Goal: Transaction & Acquisition: Purchase product/service

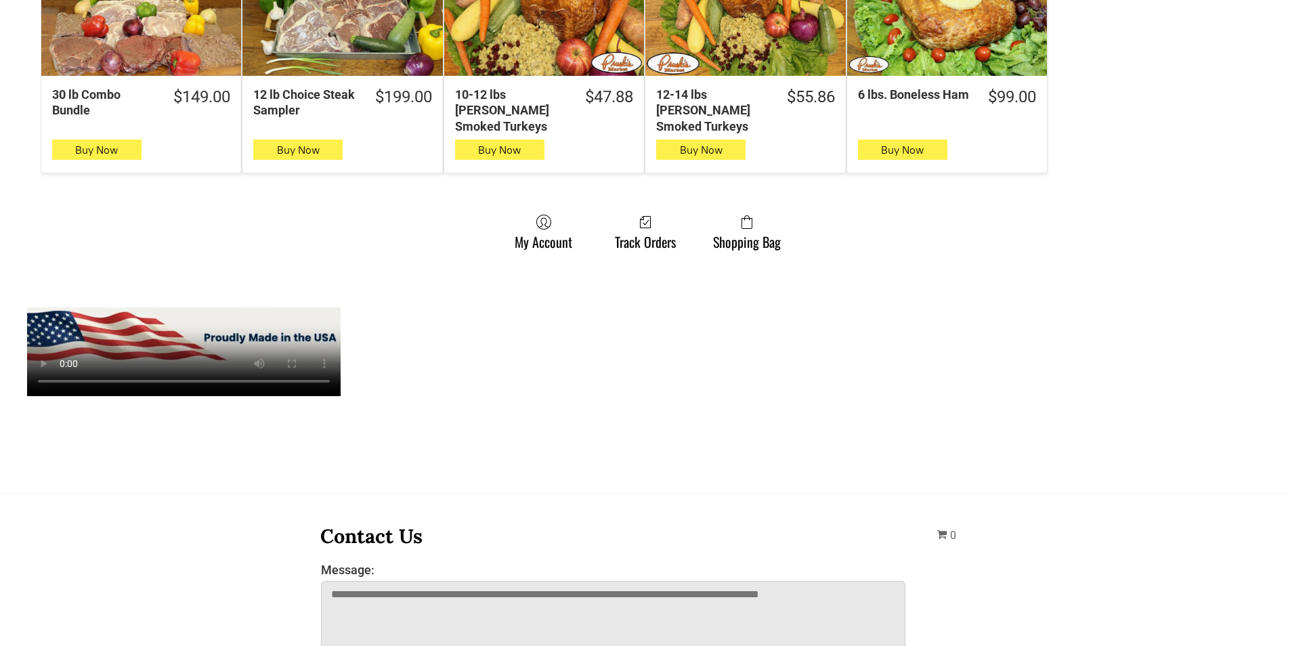
scroll to position [1015, 0]
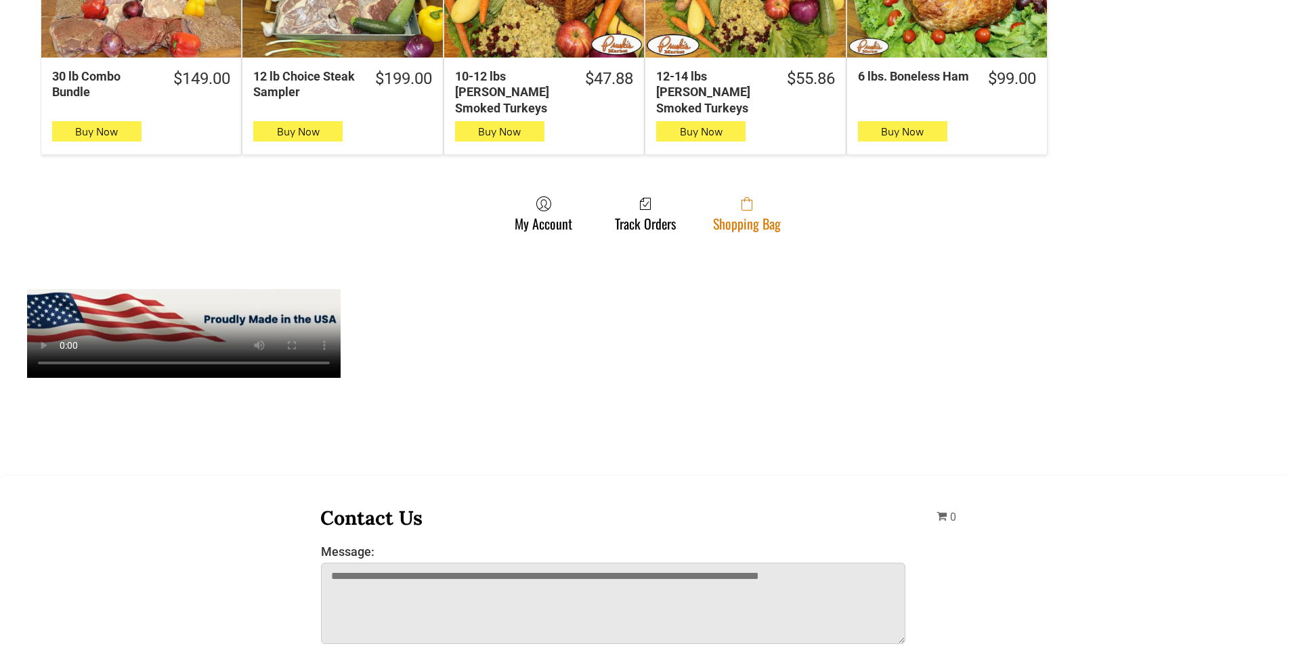
click at [722, 198] on span at bounding box center [747, 204] width 68 height 16
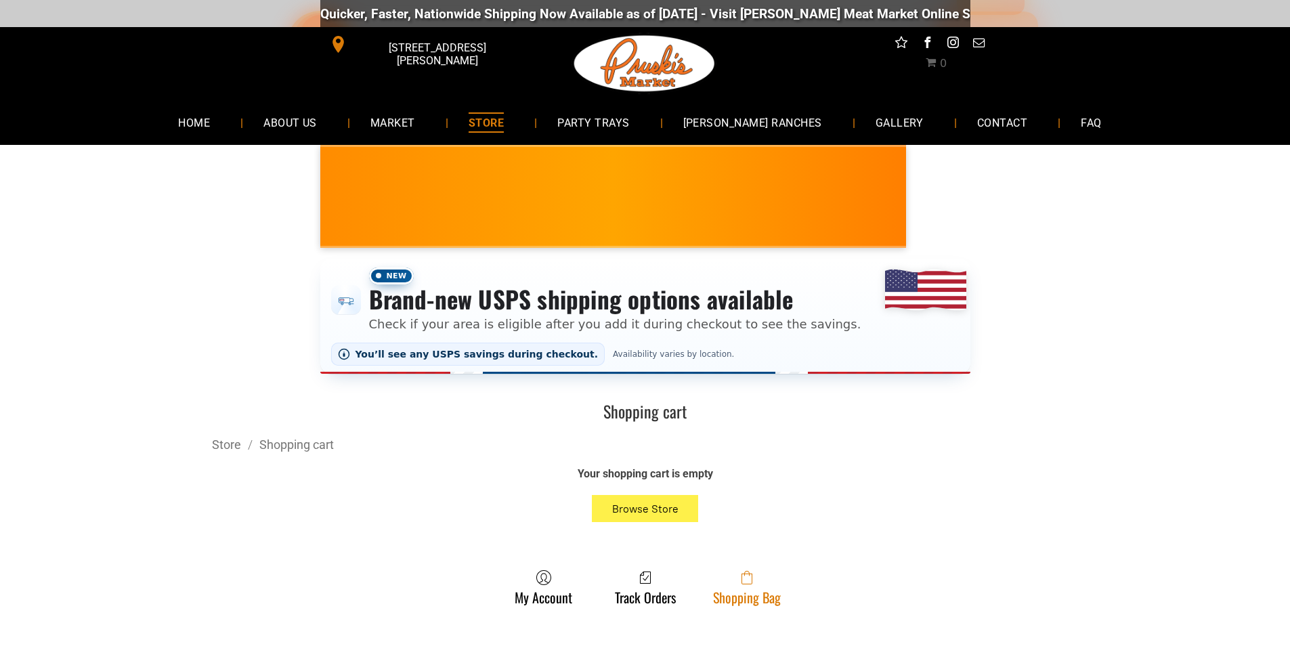
click at [771, 584] on span at bounding box center [747, 577] width 68 height 16
click at [778, 595] on link "Shopping Bag" at bounding box center [746, 587] width 81 height 36
click at [755, 579] on span at bounding box center [747, 577] width 68 height 16
